Goal: Transaction & Acquisition: Purchase product/service

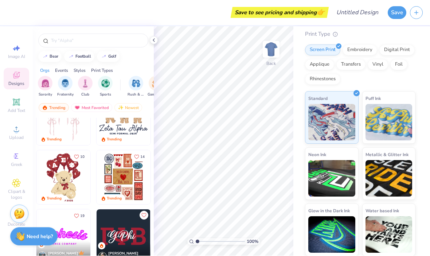
scroll to position [151, 0]
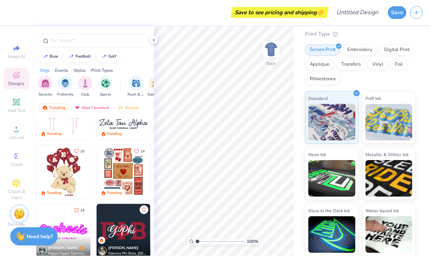
click at [44, 240] on div "Need help? Chat with us." at bounding box center [33, 237] width 47 height 18
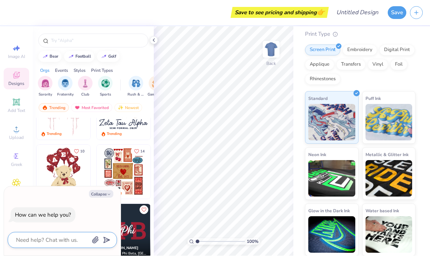
click at [72, 236] on textarea at bounding box center [52, 240] width 74 height 9
type textarea "x"
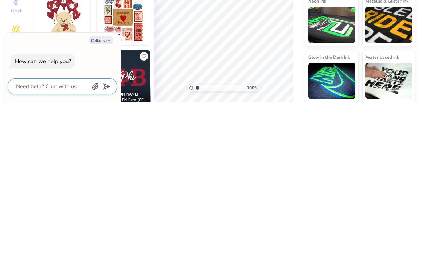
type textarea "S"
type textarea "x"
type textarea "Sw"
type textarea "x"
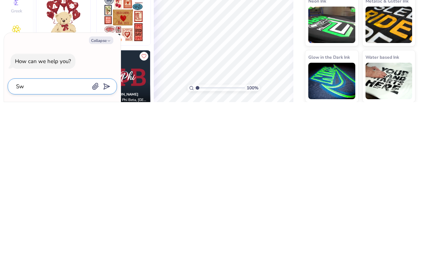
type textarea "Swe"
type textarea "x"
type textarea "Swea"
type textarea "x"
type textarea "Sweater"
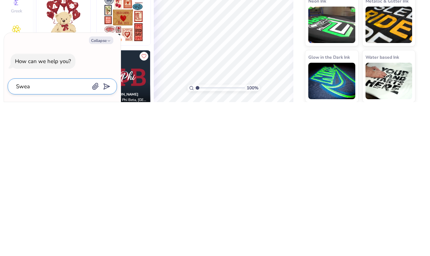
type textarea "x"
type textarea "Sweater"
type textarea "x"
type textarea "Sweater"
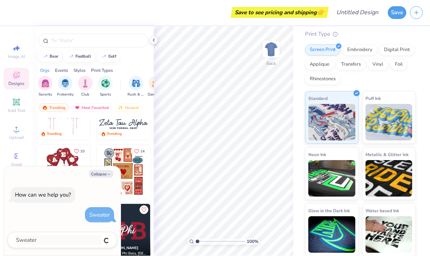
type textarea "x"
click at [15, 131] on icon at bounding box center [16, 129] width 9 height 9
click at [15, 55] on span "Image AI" at bounding box center [16, 57] width 17 height 6
type textarea "x"
select select "4"
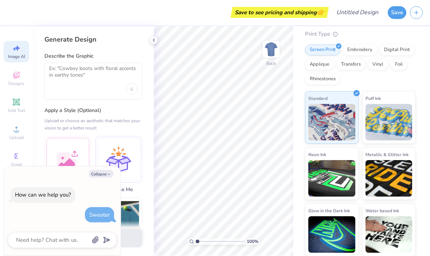
click at [14, 82] on span "Designs" at bounding box center [16, 84] width 16 height 6
type textarea "x"
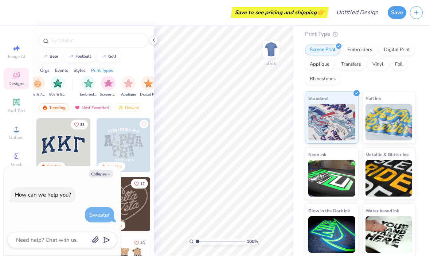
scroll to position [0, 552]
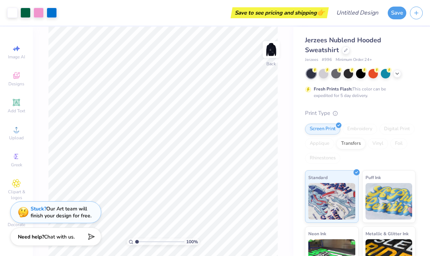
click at [274, 51] on img at bounding box center [271, 49] width 15 height 15
click at [276, 56] on img at bounding box center [271, 49] width 15 height 15
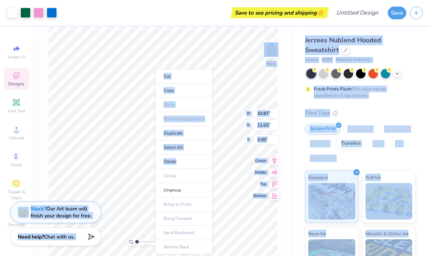
click at [191, 160] on li "Delete" at bounding box center [183, 162] width 57 height 14
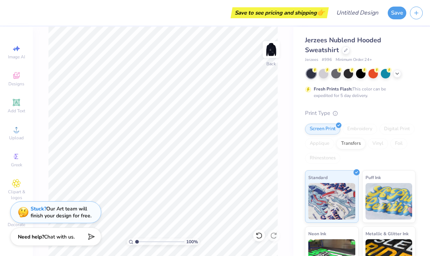
click at [277, 56] on img at bounding box center [271, 49] width 15 height 15
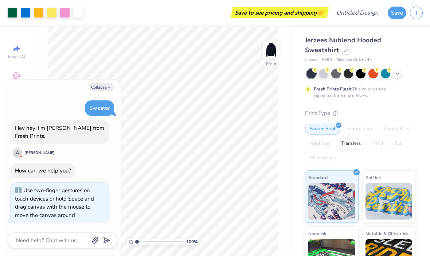
type input "1.00102204470808"
type textarea "x"
type input "1.00102204470808"
type textarea "x"
click at [322, 74] on div at bounding box center [323, 73] width 9 height 9
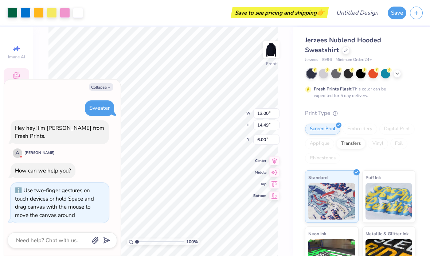
type input "1.00102204470808"
type textarea "x"
type input "1.00102204470808"
type textarea "x"
click at [396, 74] on icon at bounding box center [398, 74] width 6 height 6
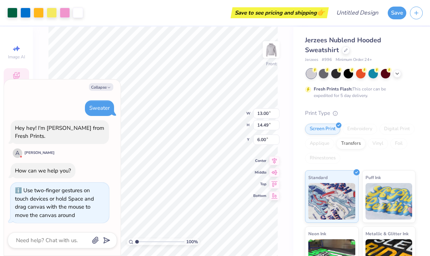
type input "1.00102204470808"
type textarea "x"
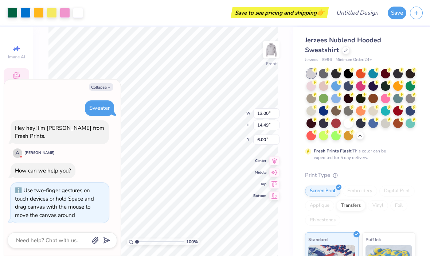
click at [348, 124] on div at bounding box center [348, 123] width 9 height 9
type input "1.00102204470808"
type textarea "x"
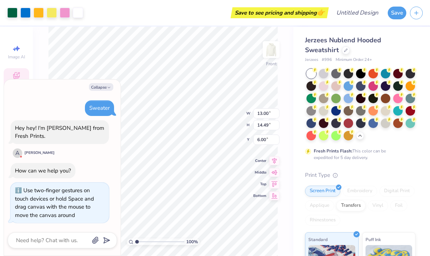
type input "1.00102204470808"
type textarea "x"
type input "1.00102204470808"
type textarea "x"
type input "1"
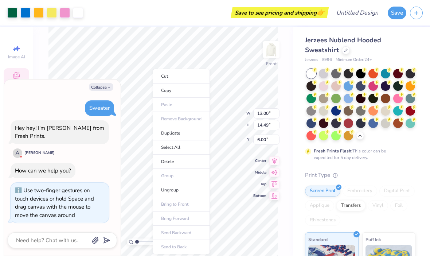
click at [158, 156] on li "Delete" at bounding box center [181, 162] width 57 height 14
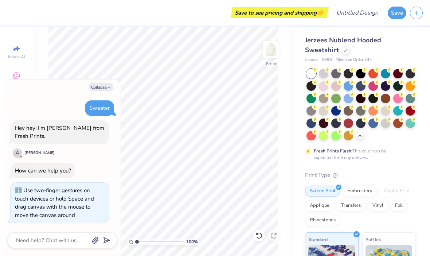
click at [268, 55] on img at bounding box center [271, 49] width 15 height 15
click at [268, 51] on img at bounding box center [271, 49] width 15 height 15
click at [279, 57] on img at bounding box center [271, 49] width 15 height 15
click at [100, 91] on button "Collapse" at bounding box center [101, 87] width 24 height 8
type textarea "x"
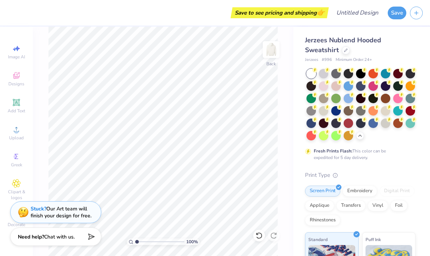
click at [12, 77] on icon at bounding box center [16, 75] width 9 height 9
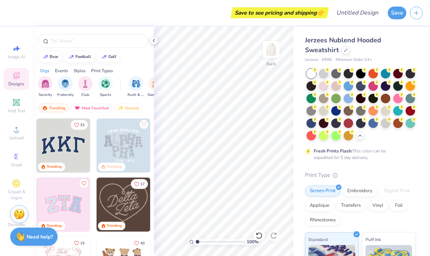
click at [57, 45] on input "text" at bounding box center [96, 40] width 93 height 7
type input "Ddcus"
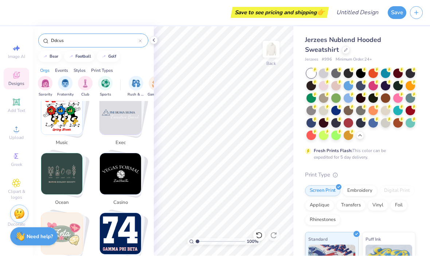
scroll to position [444, 0]
click at [8, 52] on div "Image AI" at bounding box center [17, 52] width 26 height 22
select select "4"
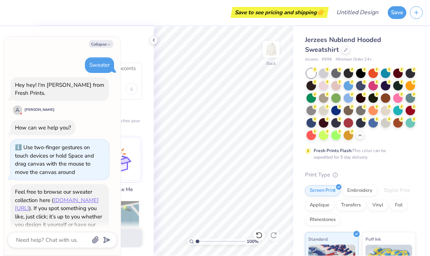
type textarea "x"
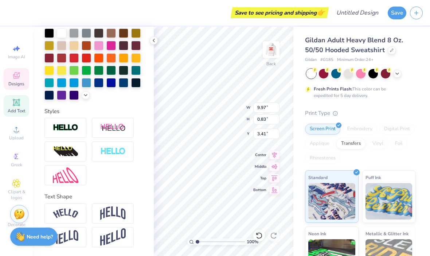
scroll to position [169, 0]
click at [121, 213] on img at bounding box center [113, 213] width 26 height 14
type input "1.00149537918557"
type input "2.82"
type input "2.21"
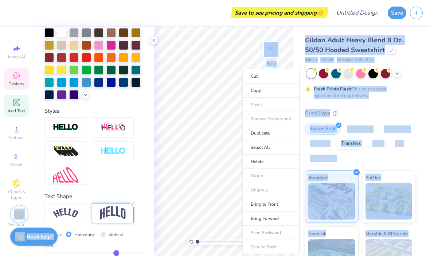
click at [274, 160] on li "Delete" at bounding box center [271, 162] width 57 height 14
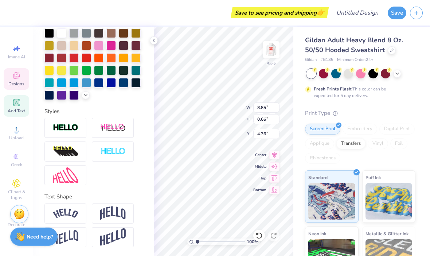
scroll to position [0, 2]
click at [272, 65] on div "Back" at bounding box center [271, 54] width 17 height 26
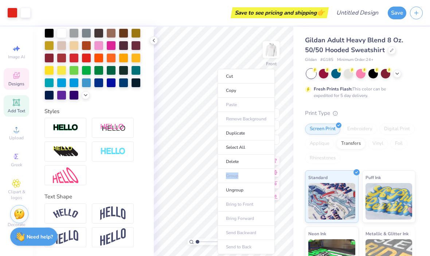
click at [254, 159] on li "Delete" at bounding box center [246, 162] width 57 height 14
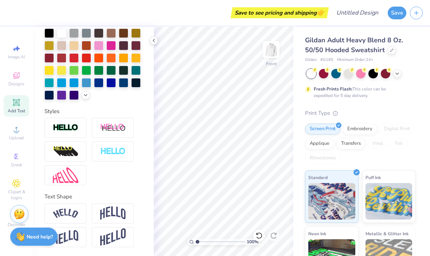
click at [277, 47] on img at bounding box center [271, 49] width 15 height 15
click at [65, 35] on div at bounding box center [61, 32] width 9 height 9
type input "1.00149537918557"
type textarea "“Walk a mile in [GEOGRAPHIC_DATA]”"
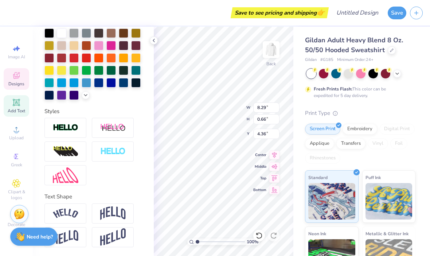
scroll to position [0, 3]
type input "1"
type textarea "lk a mile in [GEOGRAPHIC_DATA]”"
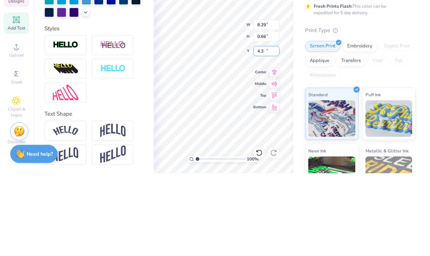
type input "4"
click at [270, 103] on input "8.29" at bounding box center [267, 108] width 26 height 10
type input "6.94"
type input "4.37"
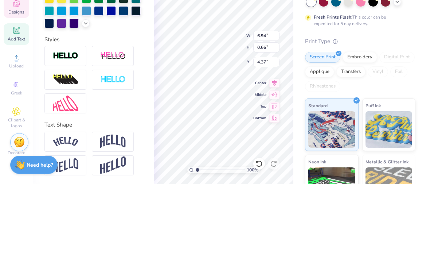
type textarea "l"
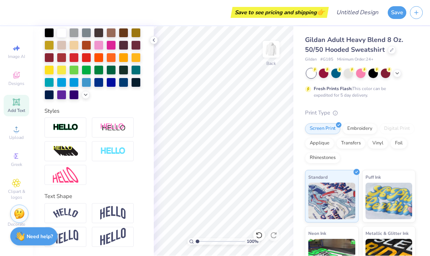
click at [270, 52] on img at bounding box center [271, 49] width 15 height 15
click at [278, 52] on img at bounding box center [271, 49] width 15 height 15
click at [401, 74] on div at bounding box center [398, 74] width 8 height 8
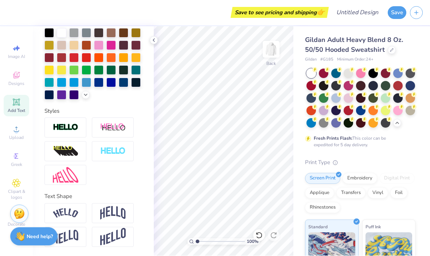
click at [398, 121] on icon at bounding box center [398, 123] width 6 height 6
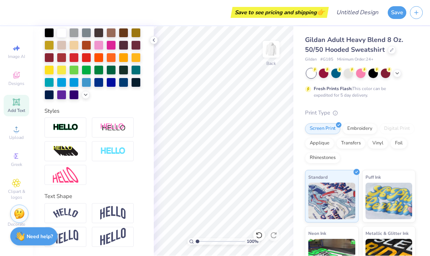
click at [14, 55] on span "Image AI" at bounding box center [16, 57] width 17 height 6
select select "4"
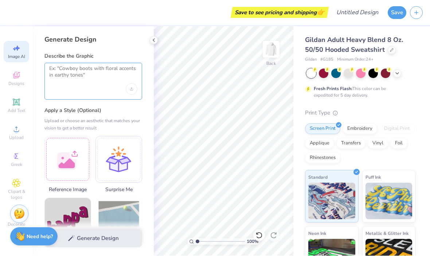
click at [67, 67] on textarea at bounding box center [93, 75] width 88 height 18
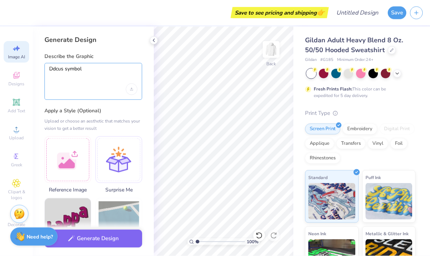
type textarea "Ddcus symbol"
click at [104, 49] on div "Generate Design Describe the Graphic Ddcus symbol Apply a Style (Optional) Uplo…" at bounding box center [93, 141] width 121 height 229
click at [92, 66] on textarea "Ddcus symbol" at bounding box center [93, 75] width 88 height 18
click at [130, 90] on div "Upload image" at bounding box center [132, 90] width 12 height 12
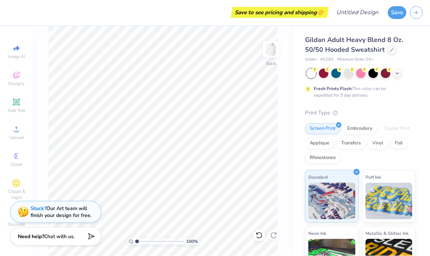
click at [16, 108] on div "Add Text" at bounding box center [17, 106] width 26 height 22
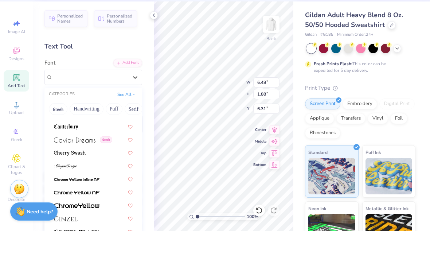
scroll to position [823, 0]
click at [77, 175] on img at bounding box center [70, 177] width 32 height 5
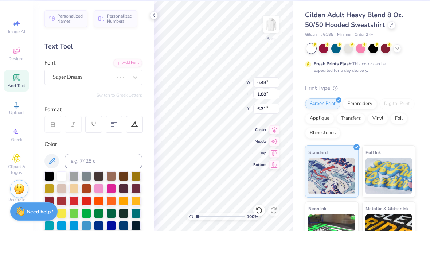
scroll to position [0, 0]
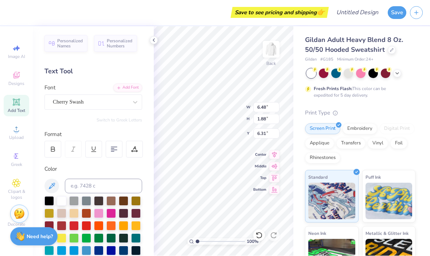
type input "7.82"
type input "1.89"
type input "O"
type input "Do"
type input "DDCus"
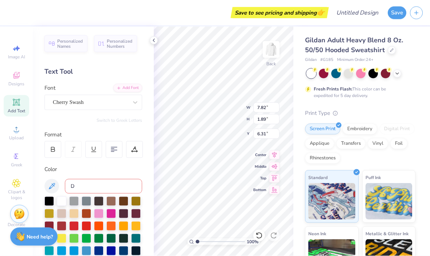
type input "Dd"
type input "D"
type input "DDCUS"
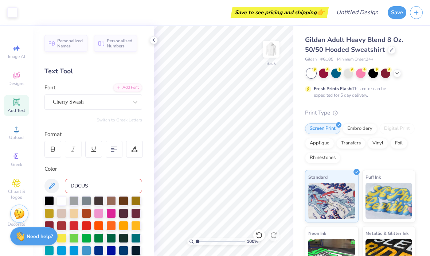
click at [22, 117] on div "Add Text" at bounding box center [17, 106] width 26 height 22
click at [23, 119] on div "Image AI Designs Add Text Upload Greek Clipart & logos Decorate" at bounding box center [17, 135] width 26 height 189
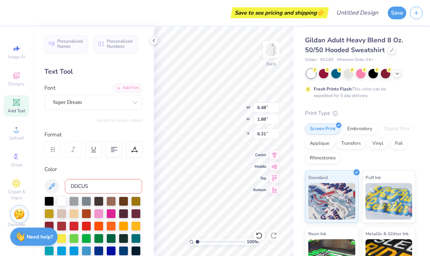
scroll to position [0, 1]
type textarea "TEXDDCUS T"
type textarea "iCUS T"
type input "7.82"
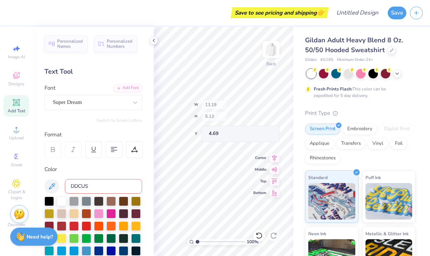
type input "1.89"
type input "6.31"
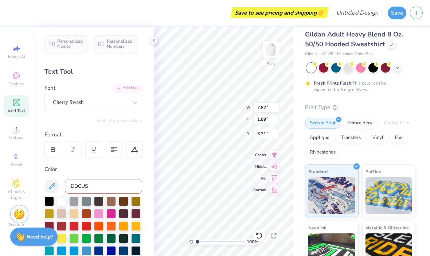
scroll to position [8, 0]
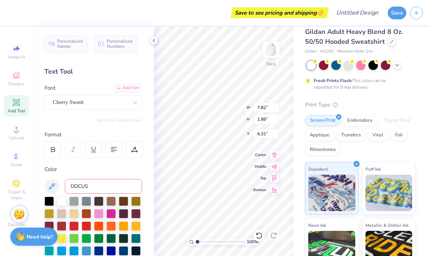
type textarea "T"
type textarea "DDCUS"
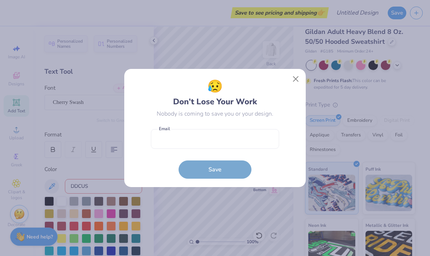
click at [282, 46] on div "😥 Don’t Lose Your Work Nobody is coming to save you or your design. Email is a …" at bounding box center [215, 128] width 430 height 256
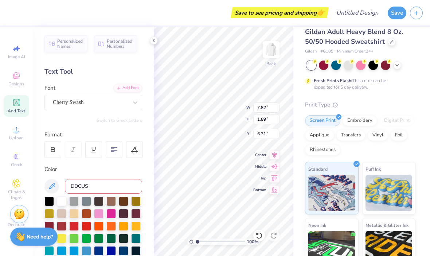
type input "10.09"
type input "1.95"
type input "6.28"
click at [300, 77] on div "Gildan Adult Heavy Blend 8 Oz. 50/50 Hooded Sweatshirt Gildan # G185 Minimum Or…" at bounding box center [362, 172] width 137 height 309
click at [261, 132] on input "6.28" at bounding box center [267, 134] width 26 height 10
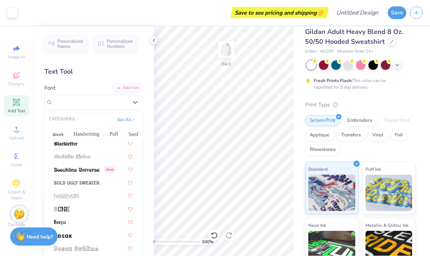
scroll to position [451, 0]
click at [85, 195] on div at bounding box center [93, 195] width 79 height 8
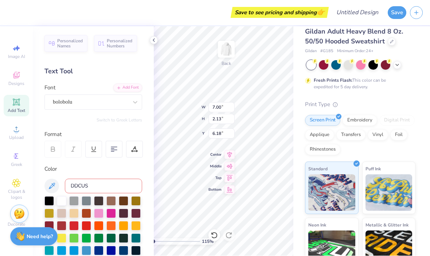
type input "1.14674655933624"
type input "8.68"
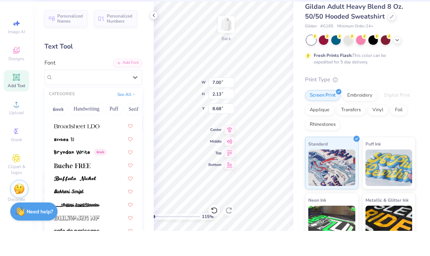
scroll to position [664, 0]
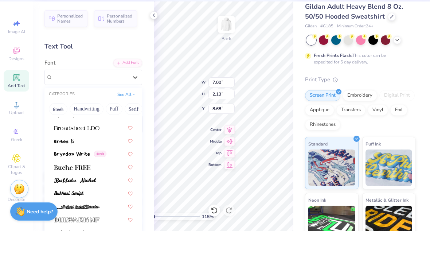
click at [104, 149] on div at bounding box center [93, 153] width 79 height 8
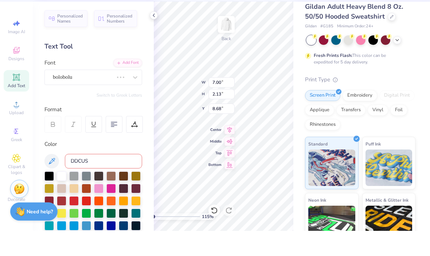
scroll to position [0, 0]
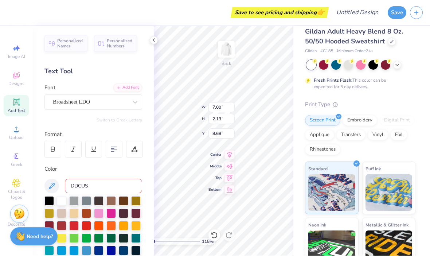
type input "1.14674655933624"
type input "9.15"
type input "1.84"
type input "8.82"
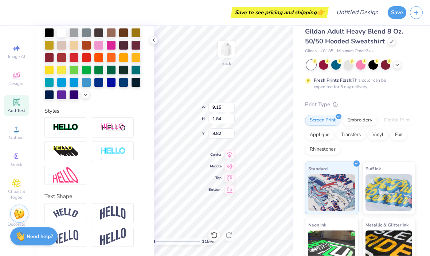
scroll to position [169, 0]
click at [70, 223] on div at bounding box center [66, 214] width 42 height 20
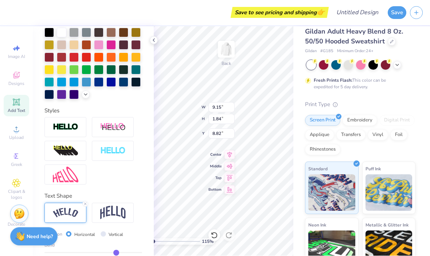
type input "1.14674655933624"
type input "11.51"
type input "3.14"
type input "8.17"
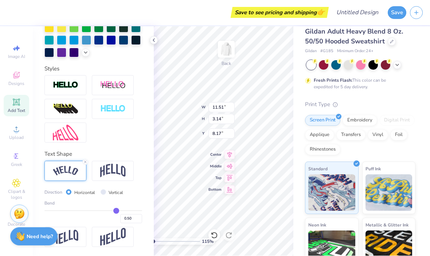
scroll to position [211, 0]
click at [73, 239] on img at bounding box center [66, 237] width 26 height 14
type input "1.14674655933624"
type input "9.15"
type input "2.66"
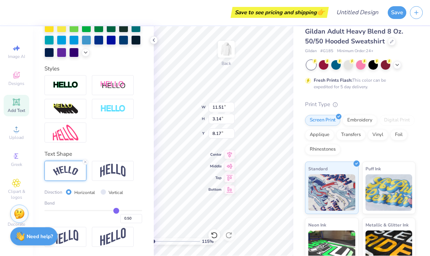
type input "8.41"
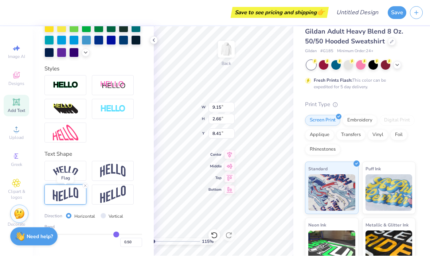
click at [429, 178] on div "Gildan Adult Heavy Blend 8 Oz. 50/50 Hooded Sweatshirt Gildan # G185 Minimum Or…" at bounding box center [362, 172] width 137 height 309
click at [69, 170] on img at bounding box center [66, 171] width 26 height 10
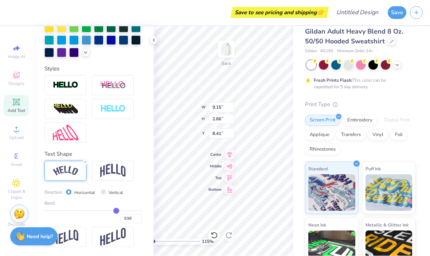
type input "1.14674655933624"
type input "11.51"
type input "3.14"
type input "8.17"
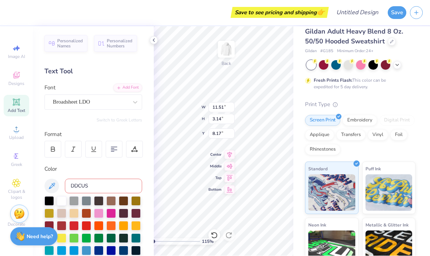
scroll to position [0, 0]
type input "DDCUS '"
click at [48, 201] on div at bounding box center [49, 201] width 9 height 9
type input "1.14674655933624"
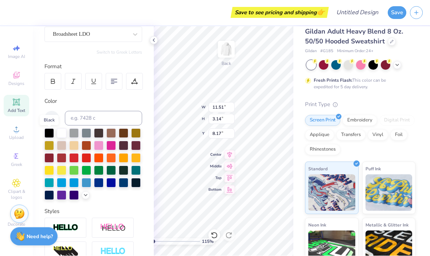
scroll to position [68, 0]
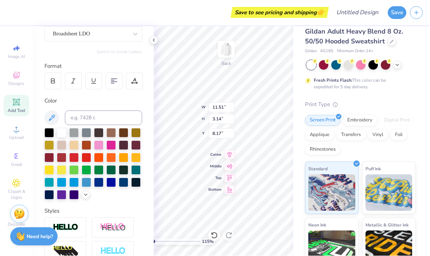
click at [85, 183] on div at bounding box center [86, 182] width 9 height 9
click at [62, 184] on div at bounding box center [61, 182] width 9 height 9
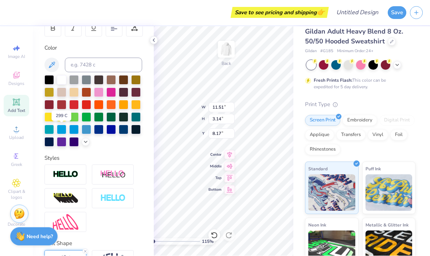
scroll to position [123, 0]
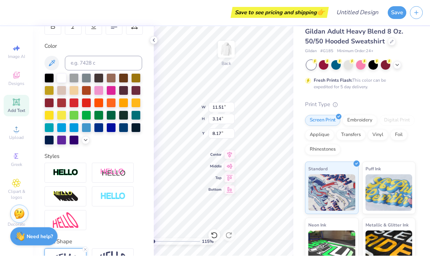
click at [77, 133] on div at bounding box center [73, 127] width 9 height 9
click at [55, 64] on icon at bounding box center [51, 63] width 9 height 9
click at [51, 63] on icon at bounding box center [51, 63] width 9 height 9
type input "1.14674655933624"
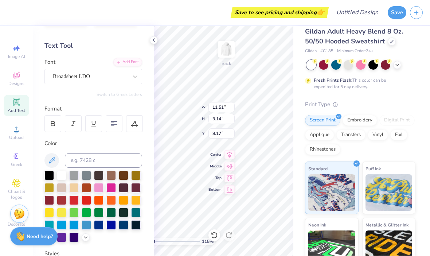
scroll to position [28, 0]
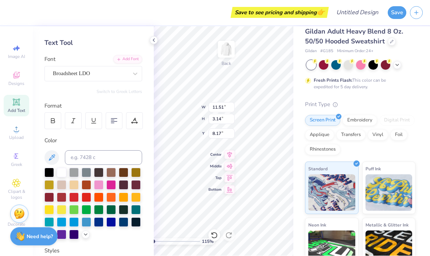
click at [113, 146] on div "Color" at bounding box center [94, 188] width 98 height 103
click at [85, 156] on input at bounding box center [103, 158] width 77 height 15
type input "Right"
type input "Light blue"
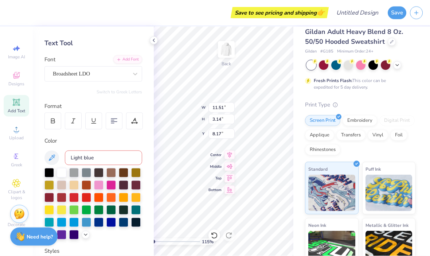
type input "1.14674655933624"
type input "Light blue"
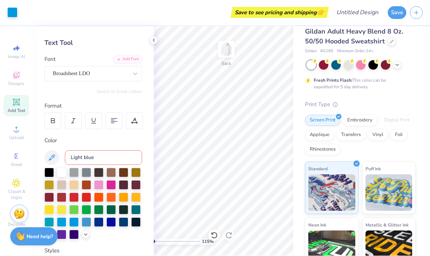
click at [49, 156] on icon at bounding box center [51, 158] width 9 height 9
click at [58, 158] on button at bounding box center [52, 158] width 15 height 15
click at [59, 158] on button at bounding box center [52, 158] width 15 height 15
click at [97, 156] on input "Light blue" at bounding box center [103, 158] width 77 height 15
type input "1.14674655933624"
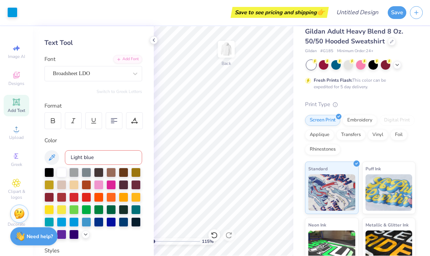
click at [36, 244] on div "Need help? Chat with us." at bounding box center [33, 237] width 47 height 18
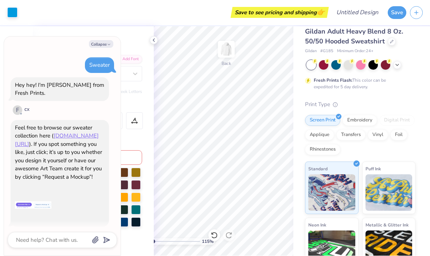
scroll to position [45, 0]
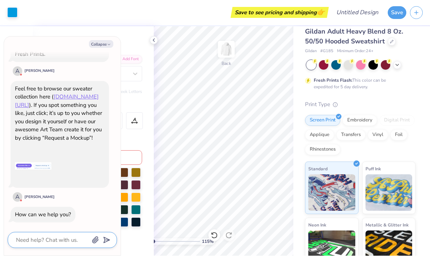
click at [66, 244] on textarea at bounding box center [52, 240] width 74 height 9
type textarea "W"
type textarea "x"
type textarea "Wh"
type textarea "x"
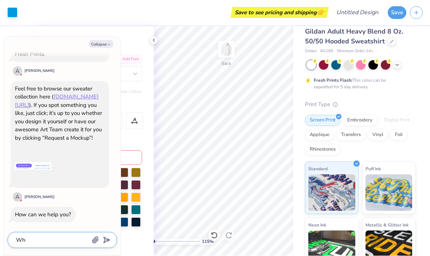
type textarea "Who"
type textarea "x"
type textarea "Who"
type textarea "x"
type textarea "Who t"
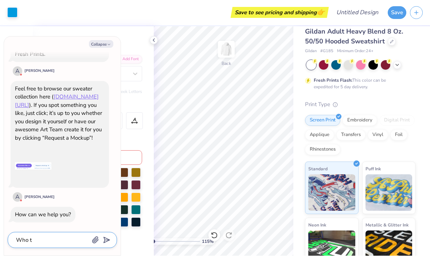
type textarea "x"
type textarea "Who to"
type textarea "x"
type textarea "Who to"
type textarea "x"
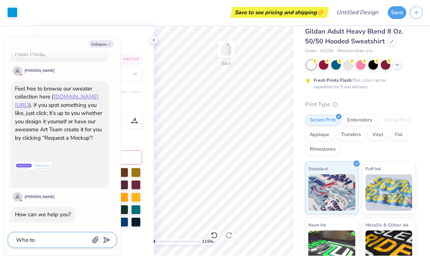
type textarea "Who to b"
type textarea "x"
type textarea "Who to bu"
type textarea "x"
type textarea "Who to but"
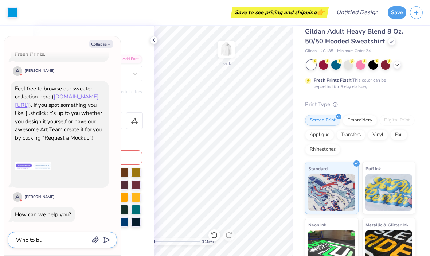
type textarea "x"
type textarea "Who to but"
type textarea "x"
type textarea "Who to but a"
type textarea "x"
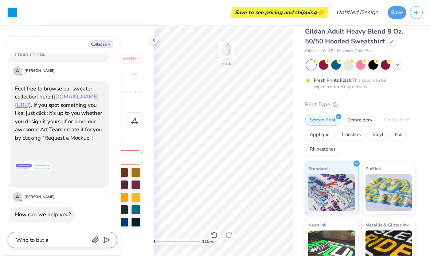
type textarea "Who to but an"
type textarea "x"
type textarea "Who to but any"
type textarea "x"
type textarea "Who to but any"
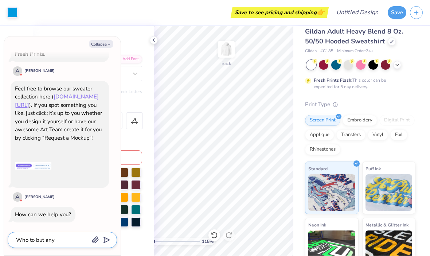
type textarea "x"
type textarea "Who to but any c"
type textarea "x"
type textarea "Who to but any co"
type textarea "x"
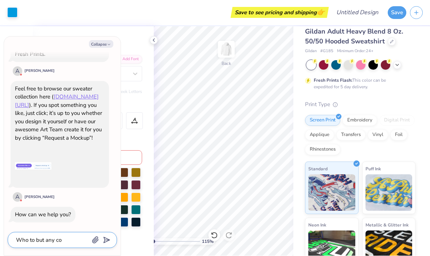
type textarea "Who to but any col"
type textarea "x"
type textarea "Who to but any colo"
type textarea "x"
type textarea "Who to but any color"
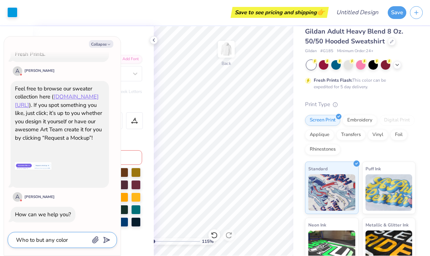
type textarea "x"
type textarea "Who to but any color"
type textarea "x"
type textarea "Who to but any color y"
type textarea "x"
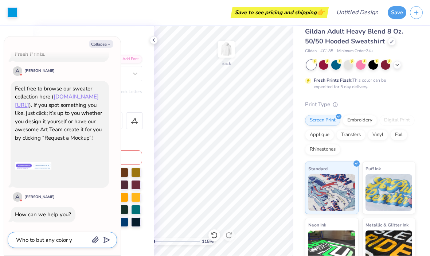
type textarea "Who to but any color yo"
type textarea "x"
type textarea "Who to but any color you"
type textarea "x"
type textarea "Who to but any color you"
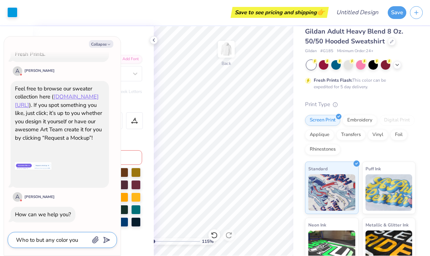
type textarea "x"
type textarea "Who to but any color you i"
type textarea "x"
type textarea "Who to but any color you im"
type textarea "x"
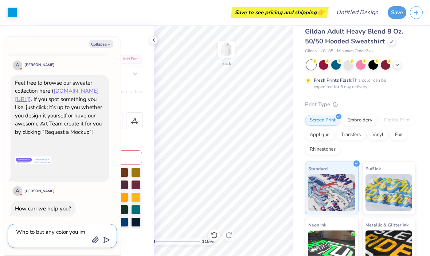
type textarea "Who to but any color you ima"
type textarea "x"
type textarea "Who to but any color you imag"
type textarea "x"
type textarea "Who to but any color you imagi"
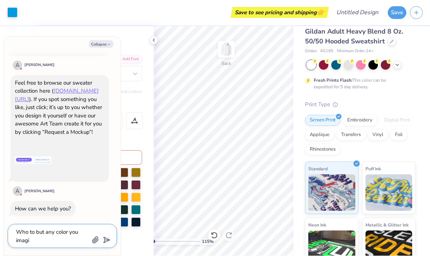
type textarea "x"
type textarea "Who to but any color you imagin"
type textarea "x"
type textarea "Who to but any color you imagine"
type textarea "x"
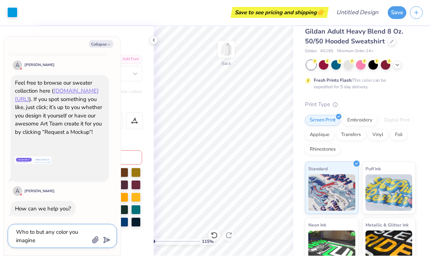
type textarea "Who to but any color you imagine"
type textarea "x"
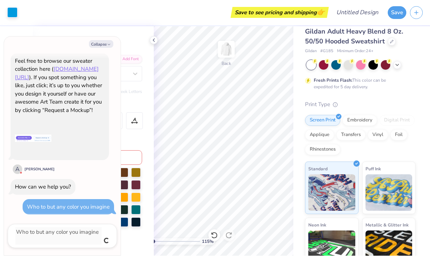
type textarea "x"
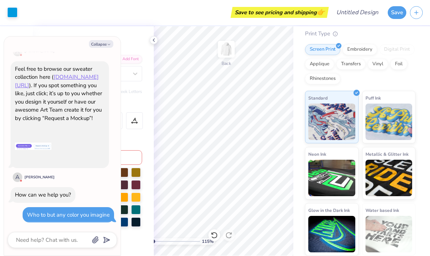
scroll to position [79, 0]
click at [404, 112] on img at bounding box center [389, 122] width 47 height 36
type input "1.14674655933624"
type textarea "x"
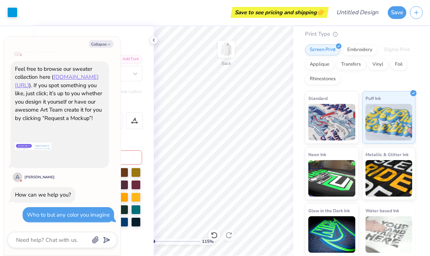
type input "1.14674655933624"
type textarea "x"
type input "1.14674655933624"
type textarea "x"
click at [227, 50] on img at bounding box center [226, 49] width 15 height 15
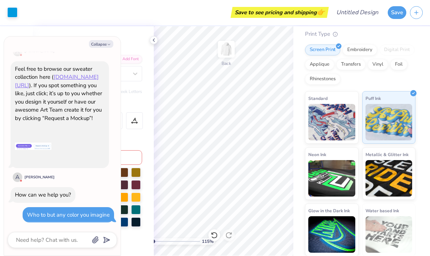
type input "1.14674655933624"
type textarea "x"
type input "1.14674655933624"
type textarea "x"
type input "1.14674655933624"
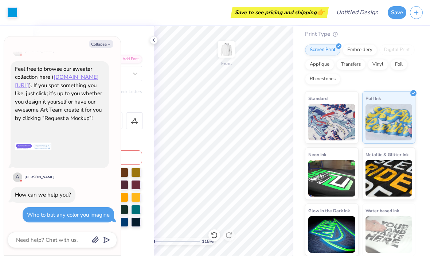
type textarea "x"
type input "1.14674655933624"
type textarea "x"
type input "1.14674655933624"
type textarea "x"
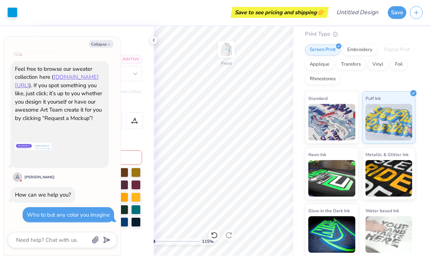
type input "1.14674655933624"
type textarea "x"
click at [234, 51] on img at bounding box center [226, 49] width 15 height 15
type input "1.14674655933624"
type textarea "x"
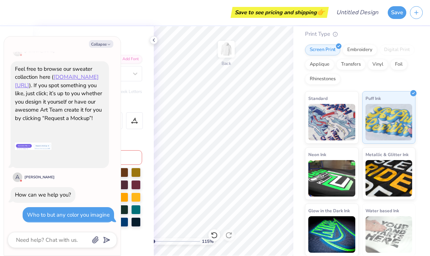
type input "1.14674655933624"
type textarea "x"
click at [228, 56] on img at bounding box center [226, 49] width 15 height 15
type input "1.14674655933624"
type textarea "x"
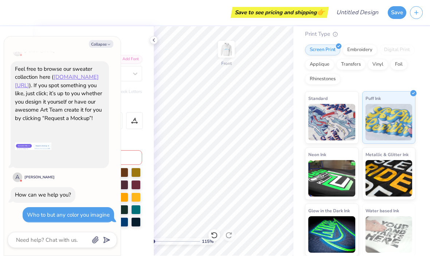
click at [51, 238] on textarea at bounding box center [52, 240] width 74 height 9
type input "1.14674655933624"
type textarea "x"
type input "1.14674655933624"
type textarea "x"
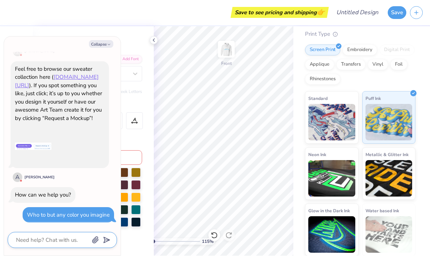
type textarea "F"
type textarea "x"
type textarea "Fa"
type textarea "x"
type textarea "Fas"
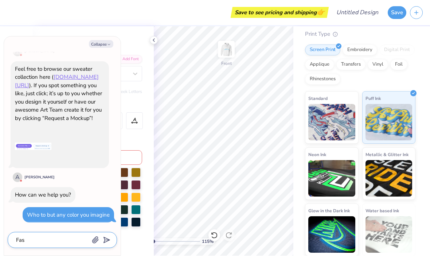
type textarea "x"
type textarea "Fast"
type textarea "x"
type textarea "Fast"
type textarea "x"
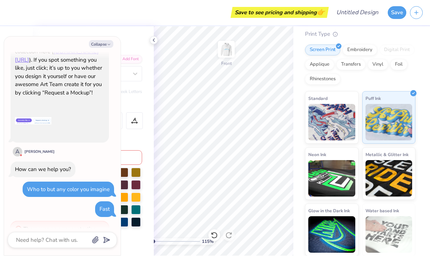
scroll to position [123, 0]
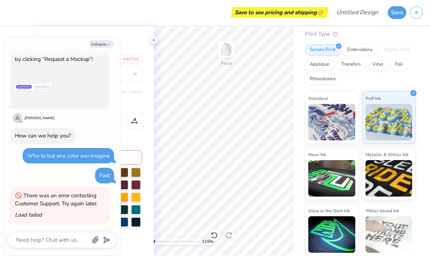
type textarea "x"
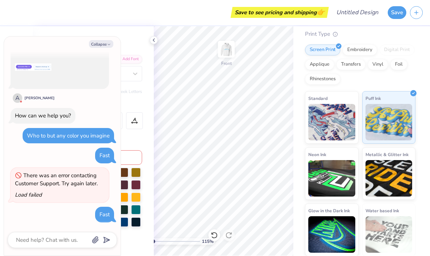
click at [142, 128] on div at bounding box center [134, 121] width 17 height 17
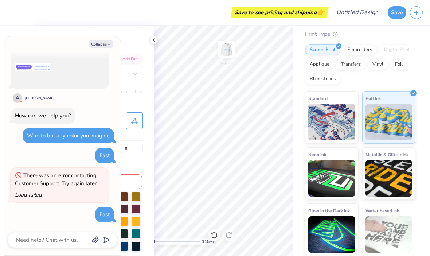
click at [96, 53] on div "Feel free to browse our sweater collection here ( [DOMAIN_NAME][URL] ). If you …" at bounding box center [60, 35] width 98 height 107
click at [156, 41] on icon at bounding box center [154, 41] width 6 height 6
type input "1.14674655933624"
type textarea "x"
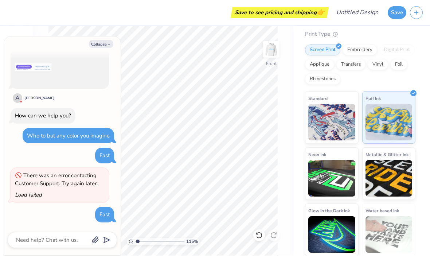
scroll to position [0, 0]
click at [42, 30] on div "115 % Front" at bounding box center [163, 141] width 261 height 229
click at [28, 26] on div "Save to see pricing and shipping 👉 Design Title Save Image AI Designs Add Text …" at bounding box center [215, 128] width 430 height 256
